Goal: Register for event/course

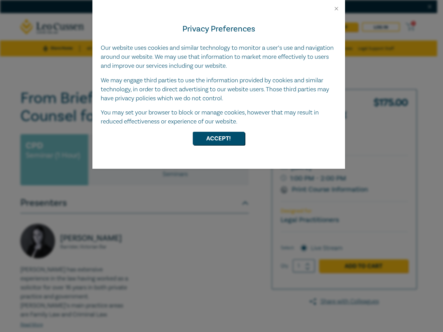
click at [221, 166] on div "Privacy Preferences Our website uses cookies and similar technology to monitor …" at bounding box center [218, 90] width 252 height 157
click at [336, 9] on button "Close" at bounding box center [336, 9] width 6 height 6
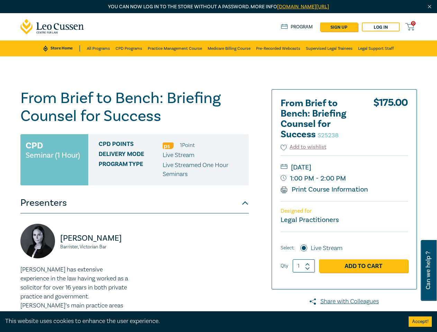
click at [219, 138] on div "CPD Points 1 Point Delivery Mode Live Stream Program type Live Streamed One Hou…" at bounding box center [168, 159] width 160 height 51
